Goal: Task Accomplishment & Management: Use online tool/utility

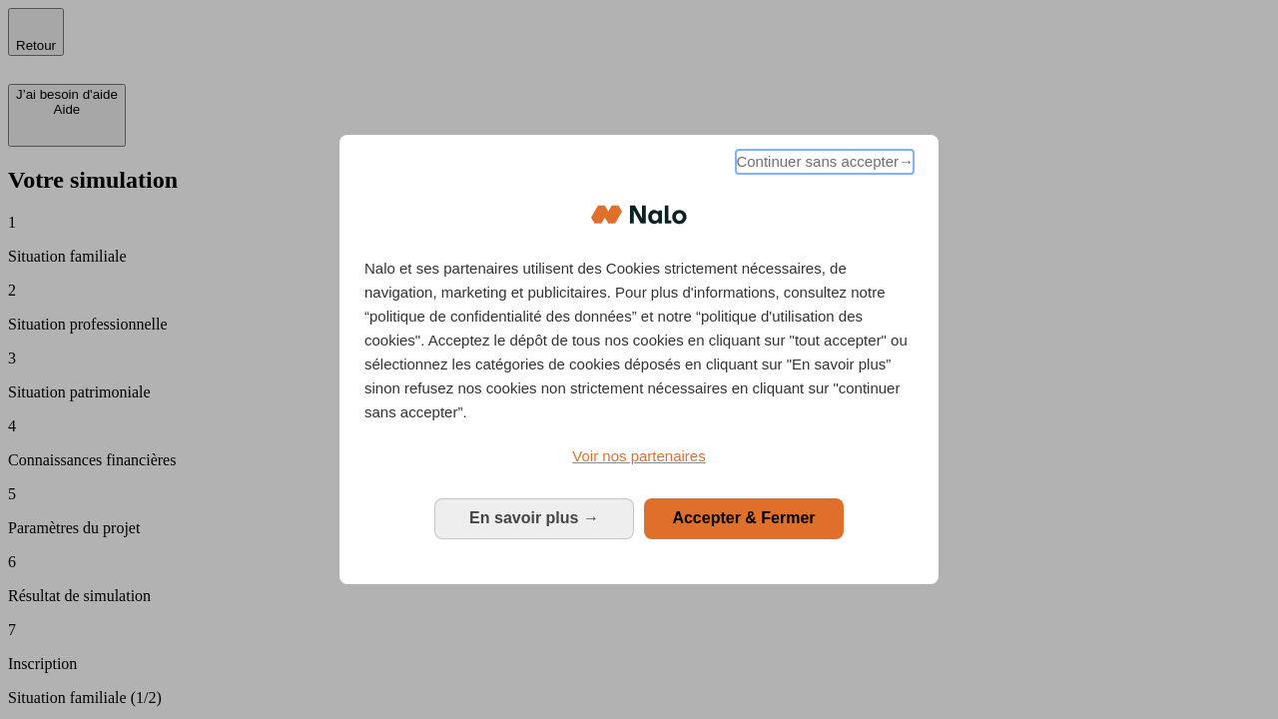
click at [823, 165] on span "Continuer sans accepter →" at bounding box center [825, 162] width 178 height 24
